Goal: Task Accomplishment & Management: Use online tool/utility

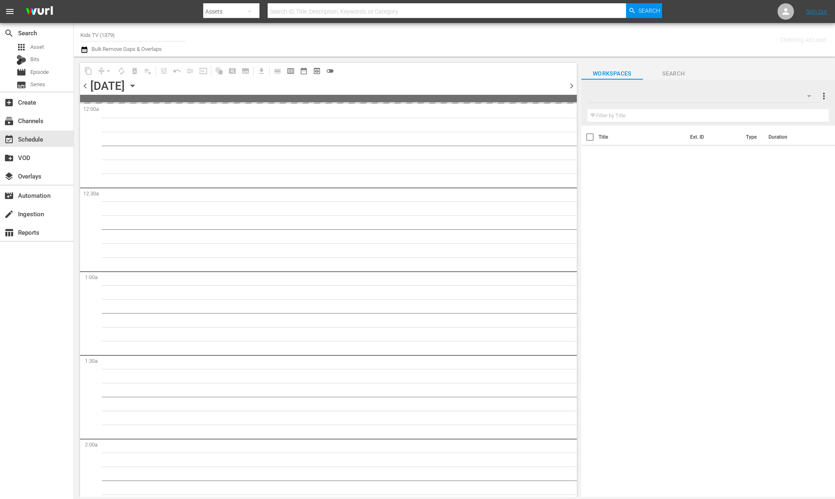
click at [114, 32] on input "Kids TV (1379)" at bounding box center [132, 35] width 105 height 20
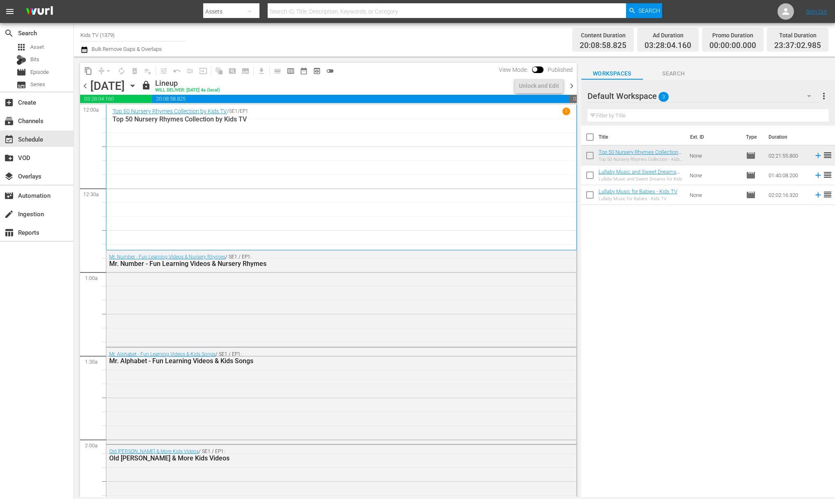
click at [124, 32] on input "Kids TV (1379)" at bounding box center [132, 35] width 105 height 20
click at [125, 57] on div "[DATE] Home (1162 - janson_todayshomeowner_1)" at bounding box center [193, 58] width 213 height 20
type input "[DATE] Home (1162 - janson_todayshomeowner_1)"
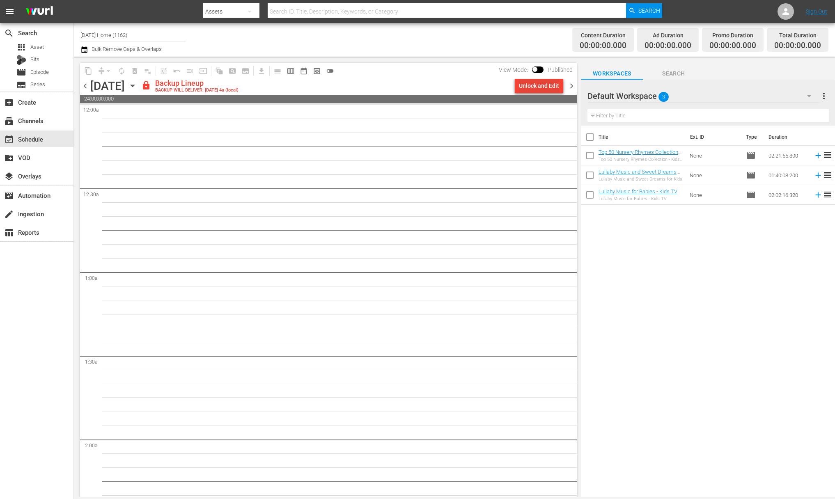
click at [554, 86] on div "Unlock and Edit" at bounding box center [539, 85] width 40 height 15
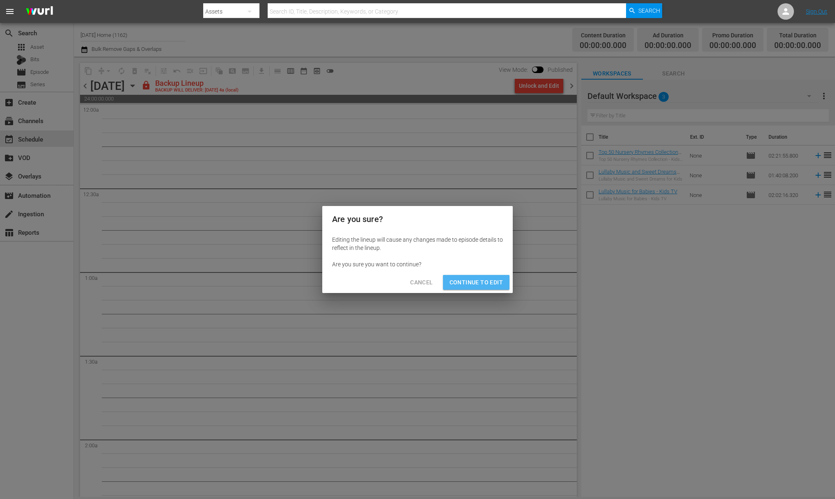
click at [479, 279] on span "Continue to Edit" at bounding box center [476, 283] width 53 height 10
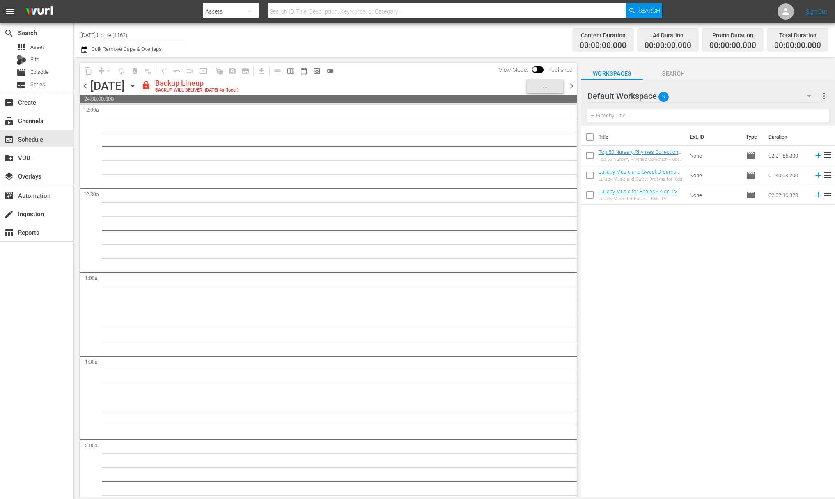
click at [137, 87] on icon "button" at bounding box center [132, 85] width 9 height 9
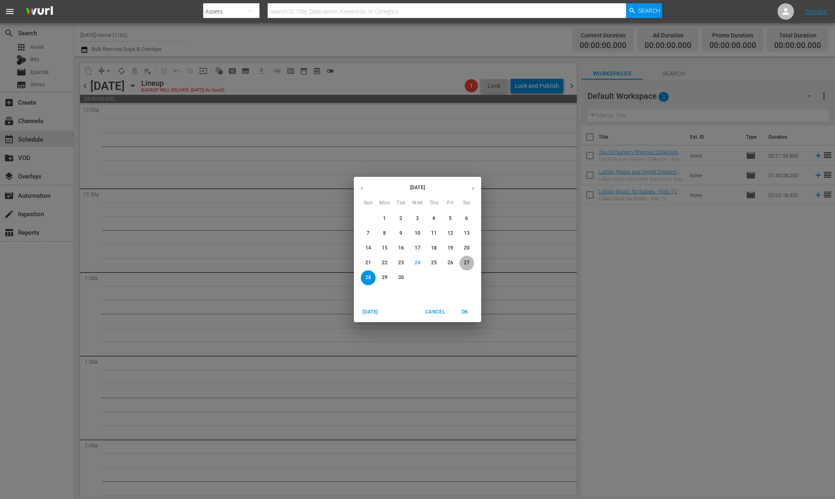
click at [462, 265] on span "27" at bounding box center [467, 263] width 15 height 7
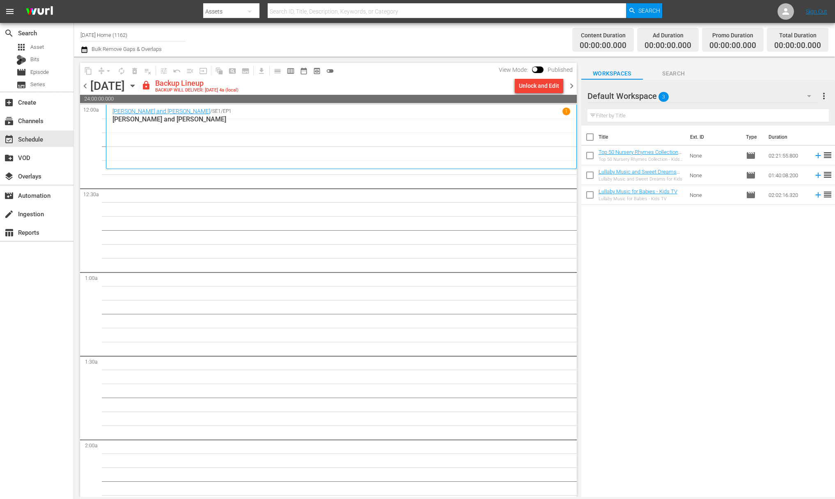
click at [552, 87] on div "Unlock and Edit" at bounding box center [539, 85] width 40 height 15
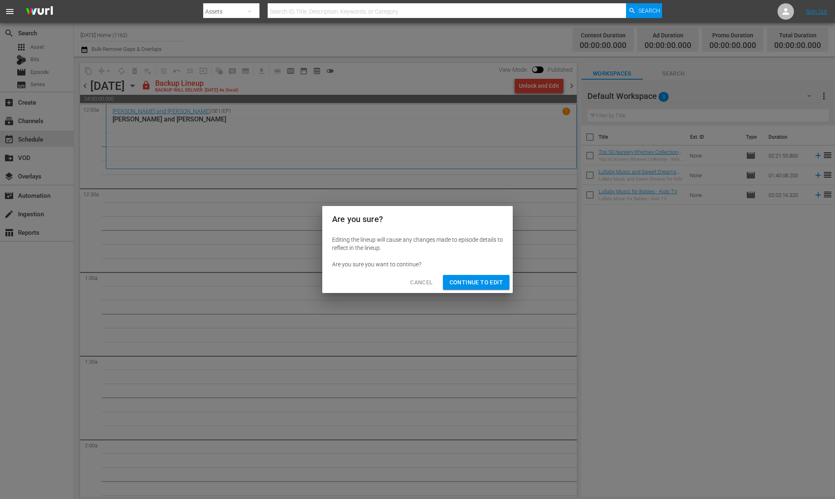
click at [472, 279] on span "Continue to Edit" at bounding box center [476, 283] width 53 height 10
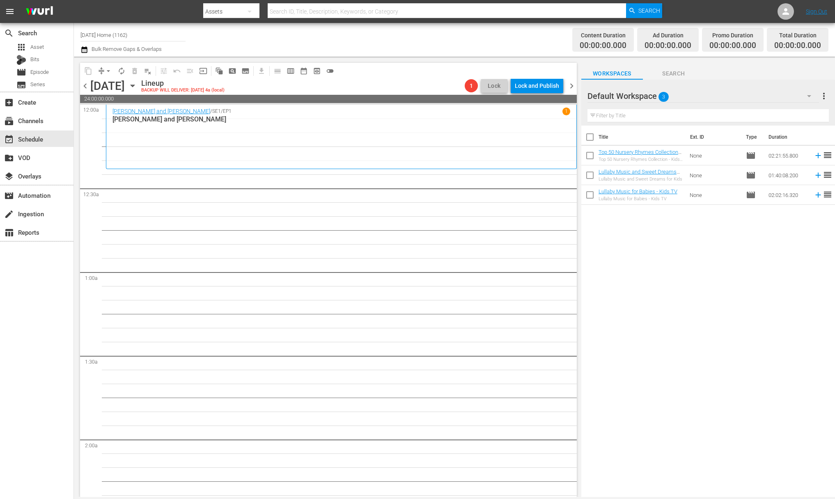
click at [137, 87] on icon "button" at bounding box center [132, 85] width 9 height 9
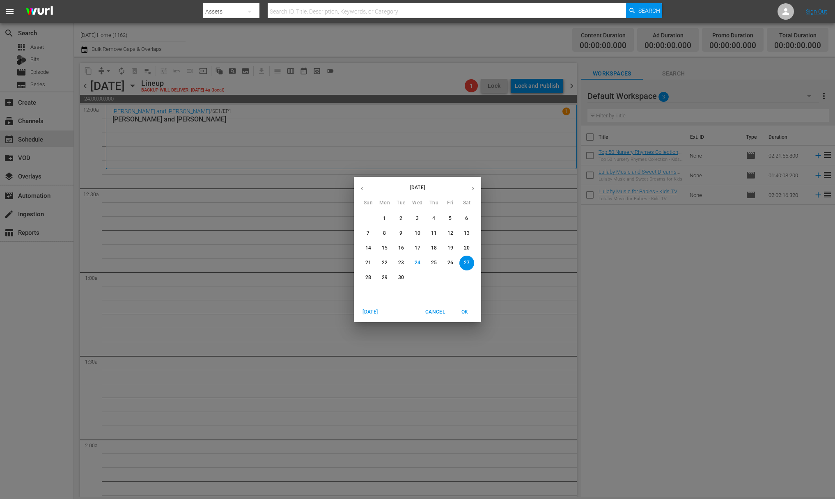
click at [468, 250] on p "20" at bounding box center [467, 248] width 6 height 7
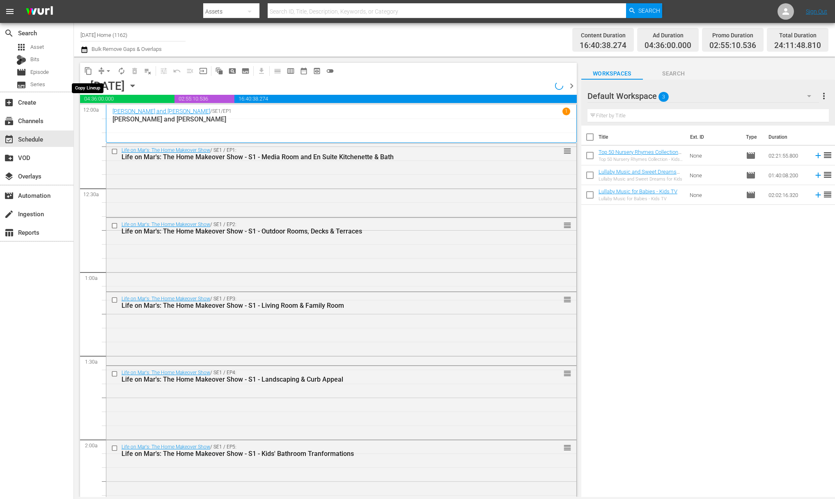
click at [90, 71] on span "content_copy" at bounding box center [88, 71] width 8 height 8
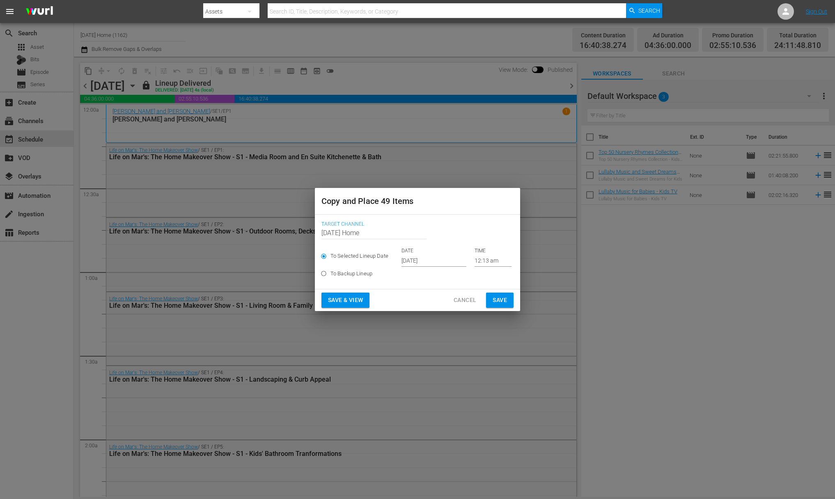
click at [434, 261] on input "[DATE]" at bounding box center [434, 261] width 65 height 12
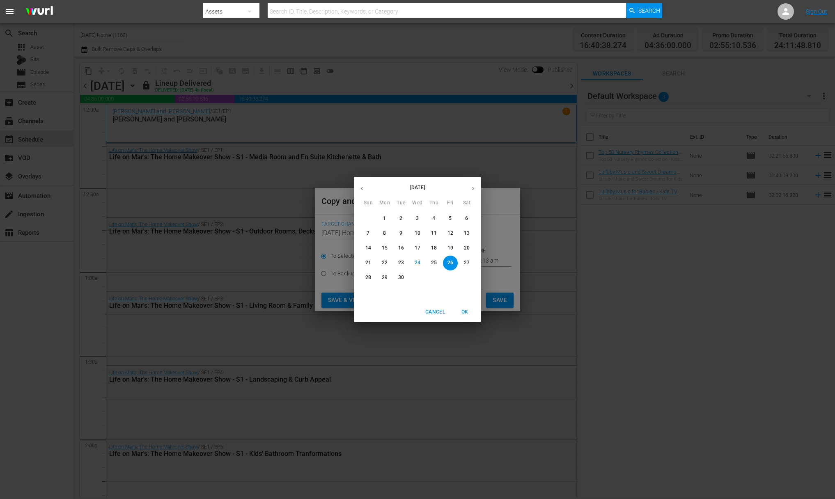
click at [470, 262] on span "27" at bounding box center [467, 263] width 15 height 7
type input "[DATE]"
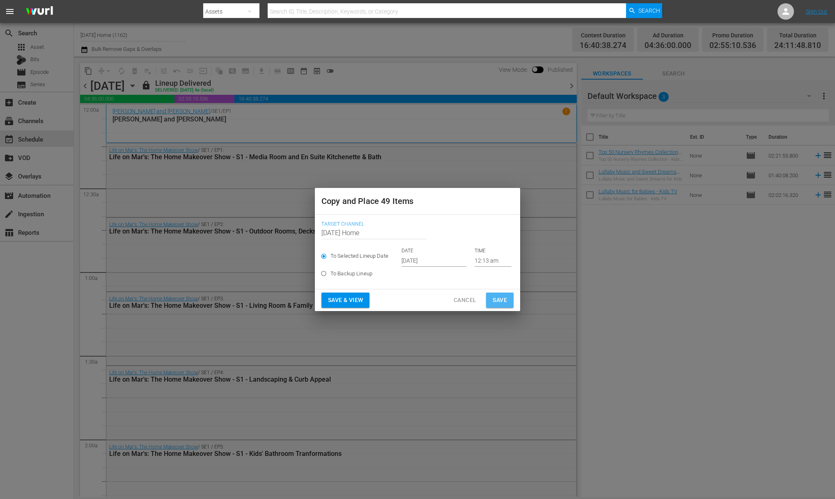
click at [503, 301] on span "Save" at bounding box center [500, 300] width 14 height 10
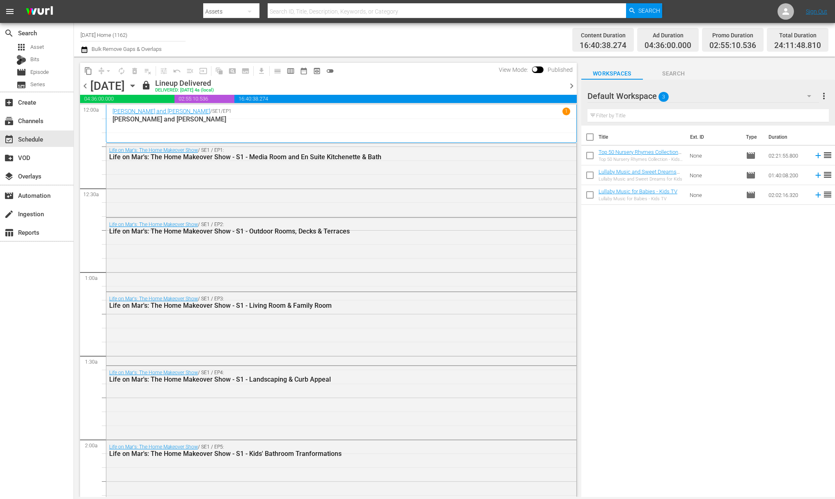
click at [139, 85] on div "[DATE] [DATE]" at bounding box center [114, 86] width 49 height 14
click at [137, 87] on icon "button" at bounding box center [132, 85] width 9 height 9
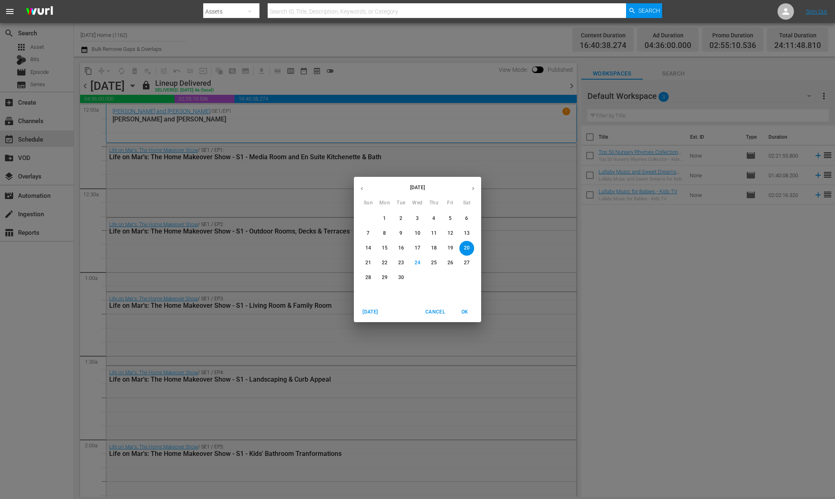
click at [469, 265] on p "27" at bounding box center [467, 263] width 6 height 7
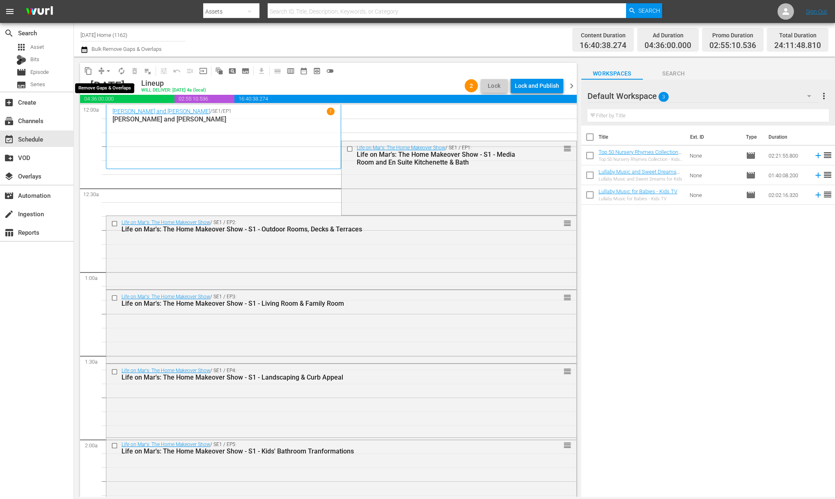
click at [107, 67] on span "arrow_drop_down" at bounding box center [108, 71] width 8 height 8
click at [109, 109] on li "Align to End of Previous Day" at bounding box center [109, 115] width 86 height 14
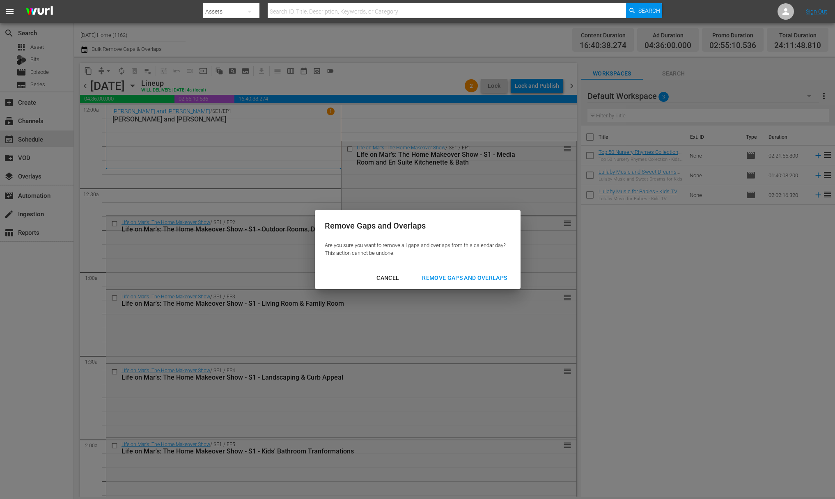
click at [505, 286] on div "Cancel Remove Gaps and Overlaps" at bounding box center [418, 278] width 206 height 22
click at [500, 279] on div "Remove Gaps and Overlaps" at bounding box center [465, 278] width 98 height 10
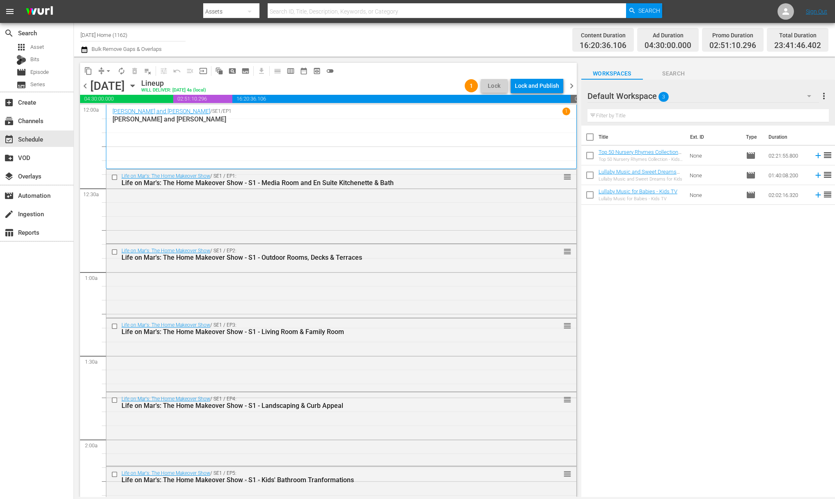
click at [538, 87] on div "Lock and Publish" at bounding box center [537, 85] width 44 height 15
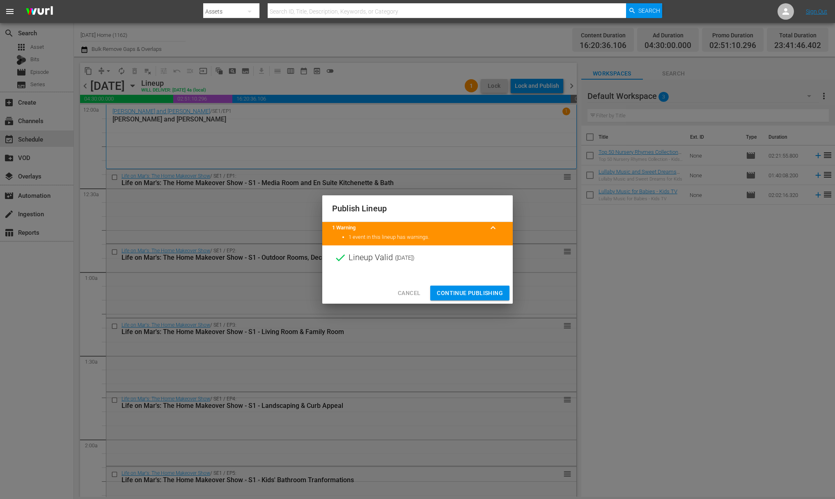
click at [475, 297] on span "Continue Publishing" at bounding box center [470, 293] width 66 height 10
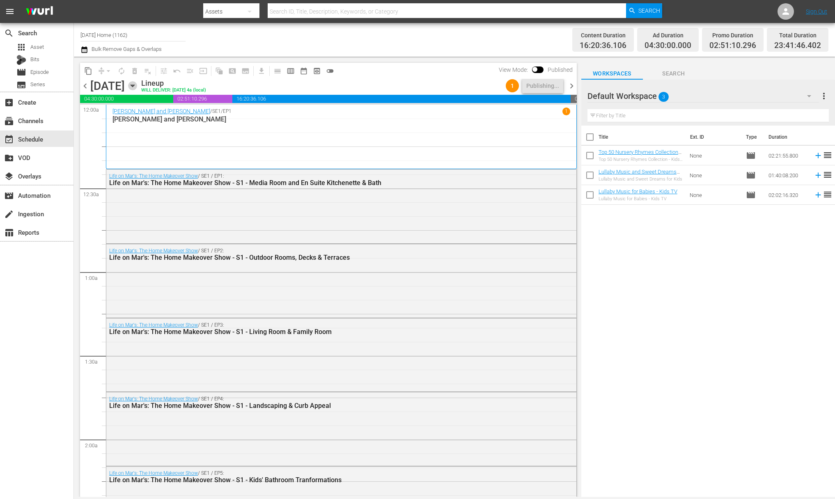
click at [137, 86] on icon "button" at bounding box center [132, 85] width 9 height 9
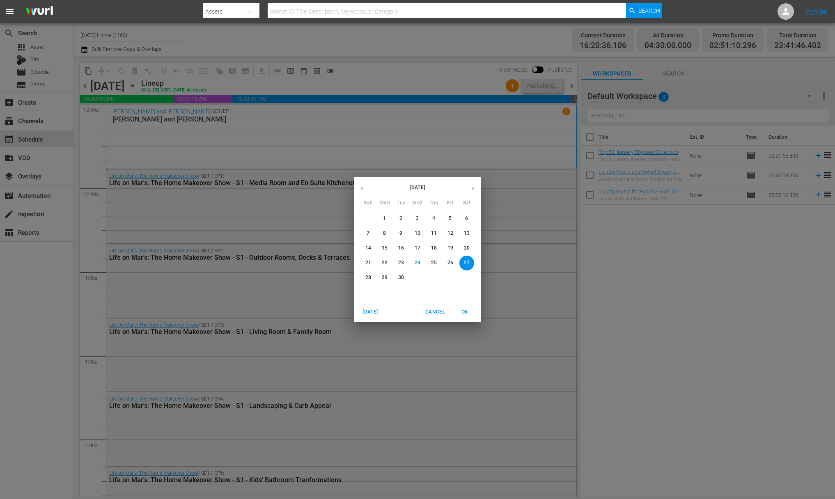
click at [150, 30] on div "[DATE] Sun Mon Tue Wed Thu Fri Sat 31 1 2 3 4 5 6 7 8 9 10 11 12 13 14 15 16 17…" at bounding box center [417, 249] width 835 height 499
